Goal: Transaction & Acquisition: Purchase product/service

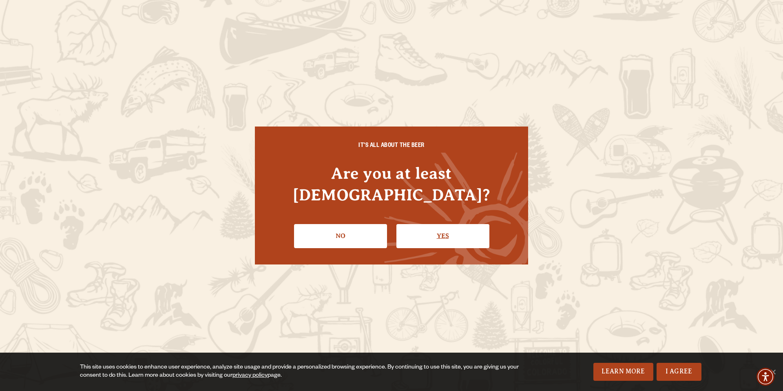
click at [435, 225] on link "Yes" at bounding box center [443, 236] width 93 height 24
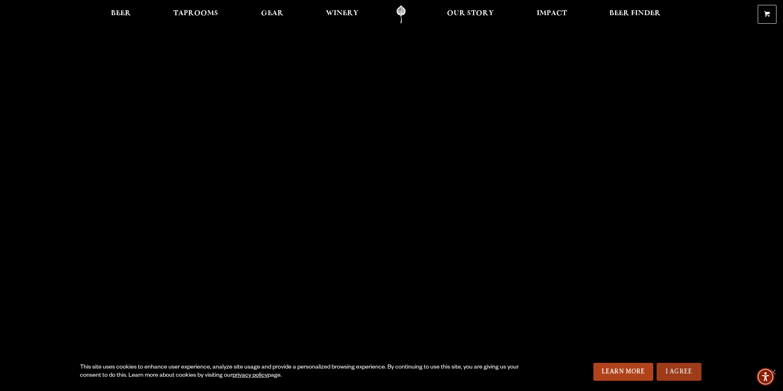
click at [681, 372] on link "I Agree" at bounding box center [679, 372] width 45 height 18
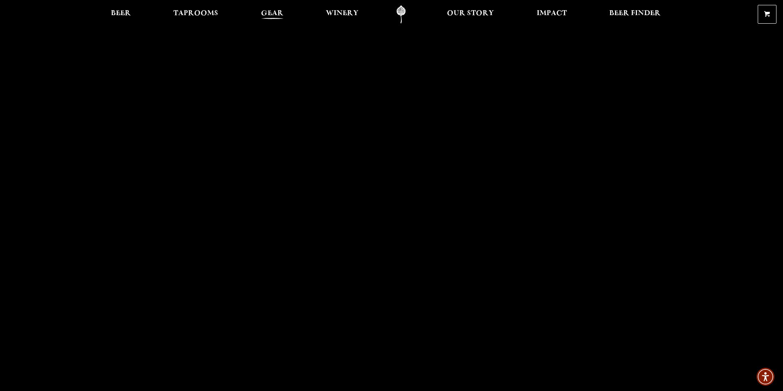
click at [271, 13] on span "Gear" at bounding box center [272, 13] width 22 height 7
